Goal: Information Seeking & Learning: Learn about a topic

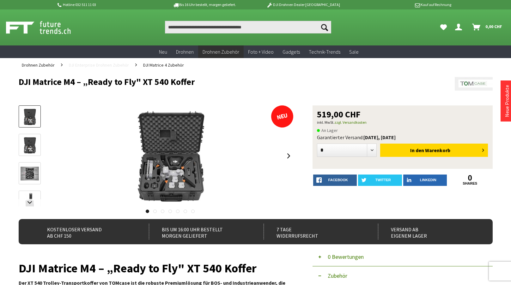
click at [110, 66] on span "DJI Enterprise Drohnen Zubehör" at bounding box center [99, 65] width 60 height 6
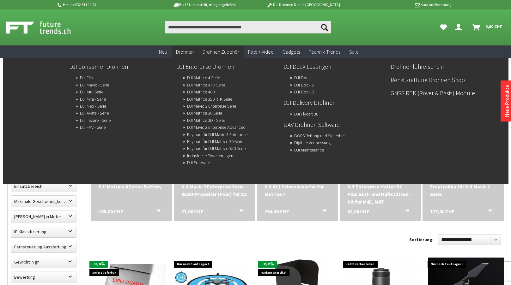
click at [212, 85] on link "DJI Matrice 4TD Serie" at bounding box center [206, 85] width 38 height 9
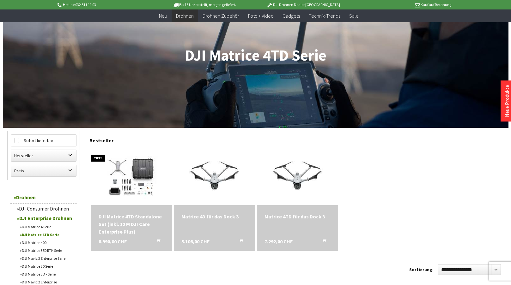
scroll to position [72, 0]
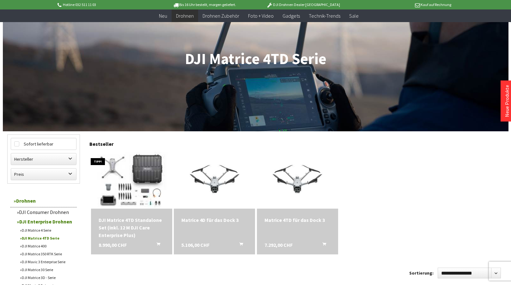
click at [138, 166] on img at bounding box center [131, 181] width 111 height 80
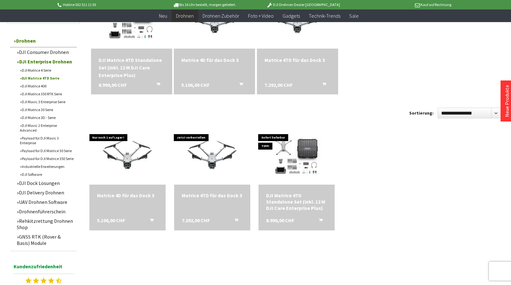
scroll to position [233, 0]
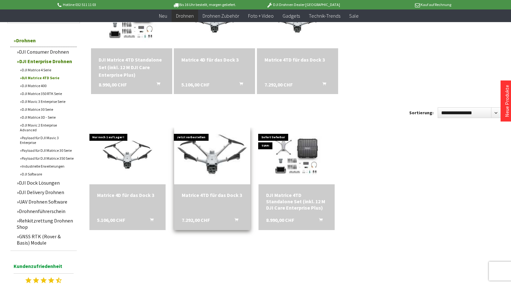
click at [217, 153] on img at bounding box center [212, 156] width 106 height 80
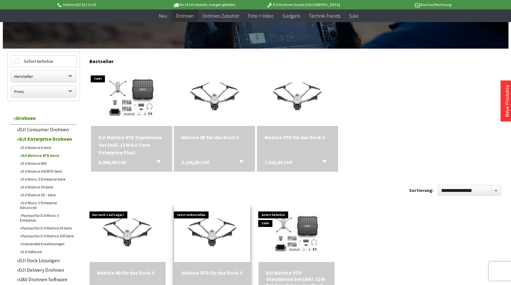
scroll to position [153, 0]
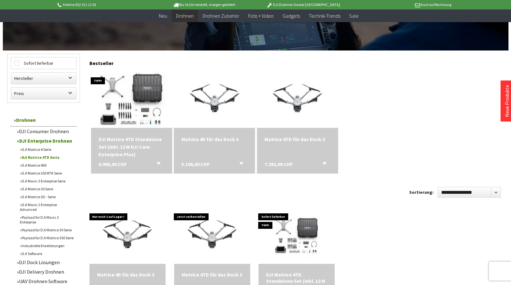
click at [136, 86] on img at bounding box center [131, 100] width 111 height 80
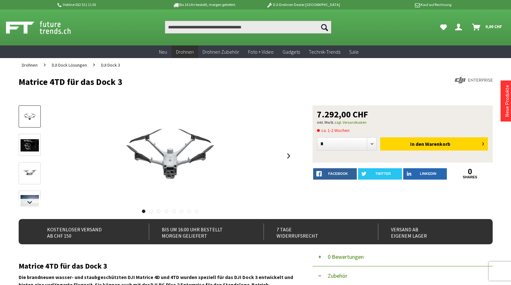
click at [30, 146] on img at bounding box center [30, 145] width 18 height 12
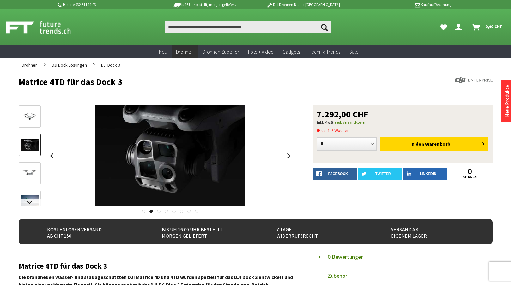
click at [31, 172] on img at bounding box center [30, 174] width 18 height 18
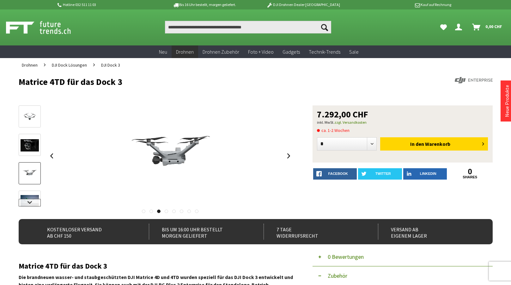
click at [30, 199] on link at bounding box center [30, 203] width 22 height 8
click at [31, 152] on img at bounding box center [30, 152] width 18 height 14
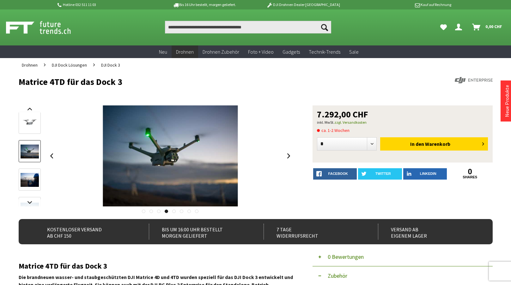
click at [25, 180] on img at bounding box center [30, 180] width 18 height 14
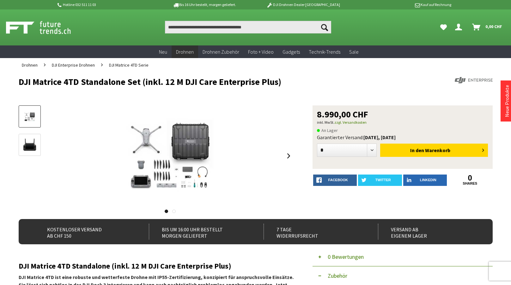
click at [33, 144] on img at bounding box center [30, 145] width 18 height 18
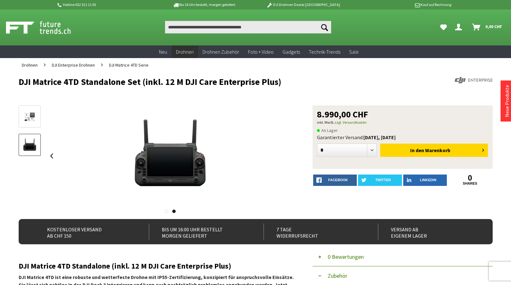
click at [31, 114] on img at bounding box center [30, 116] width 18 height 13
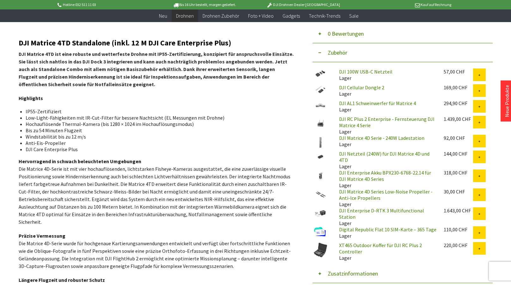
scroll to position [210, 0]
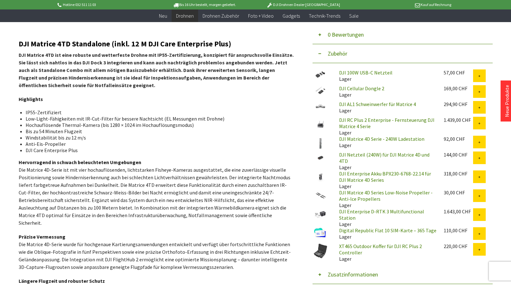
click at [319, 174] on img at bounding box center [321, 177] width 16 height 12
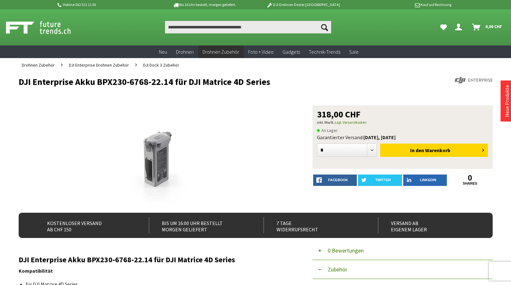
click at [19, 27] on img at bounding box center [45, 28] width 79 height 16
